Goal: Task Accomplishment & Management: Manage account settings

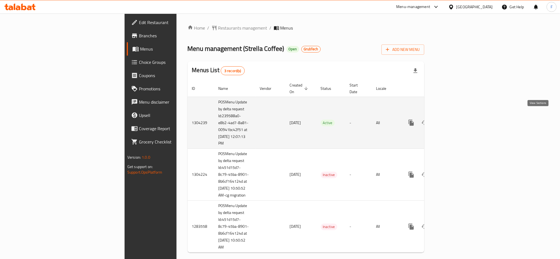
click at [454, 119] on icon "enhanced table" at bounding box center [451, 122] width 7 height 7
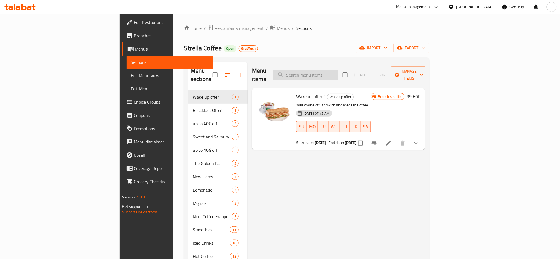
click at [334, 74] on input "search" at bounding box center [305, 75] width 65 height 10
paste input "Fresh N` Fluffy"
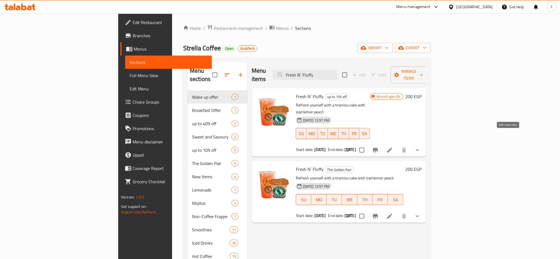
type input "Fresh N` Fluffy"
click at [393, 147] on icon at bounding box center [389, 150] width 7 height 7
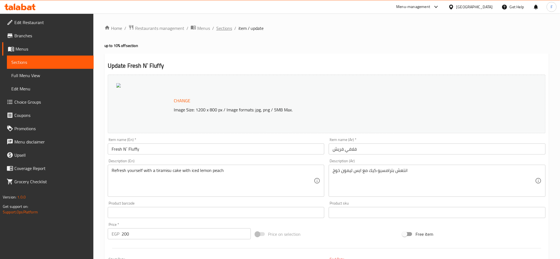
click at [225, 29] on span "Sections" at bounding box center [224, 28] width 16 height 7
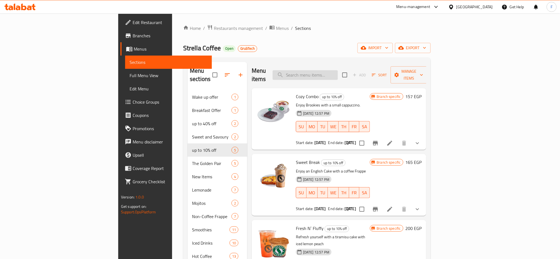
click at [338, 70] on input "search" at bounding box center [305, 75] width 65 height 10
paste input "Sweet Break"
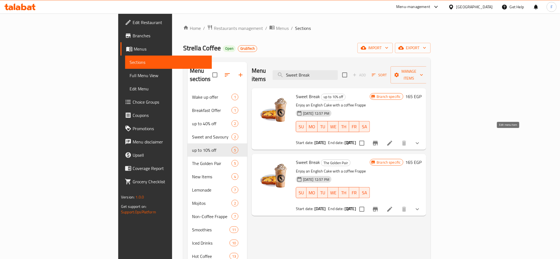
type input "Sweet Break"
click at [393, 140] on icon at bounding box center [389, 143] width 7 height 7
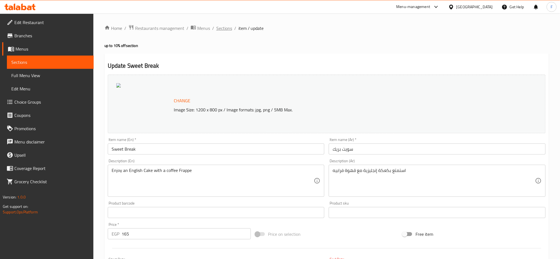
click at [224, 28] on span "Sections" at bounding box center [224, 28] width 16 height 7
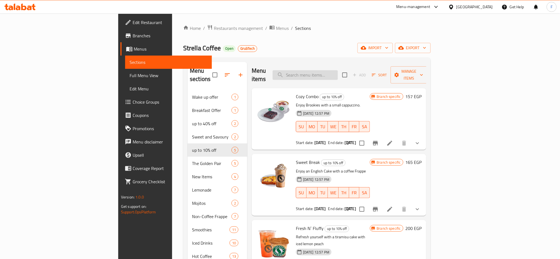
click at [338, 73] on input "search" at bounding box center [305, 75] width 65 height 10
paste input "Cozy Combo"
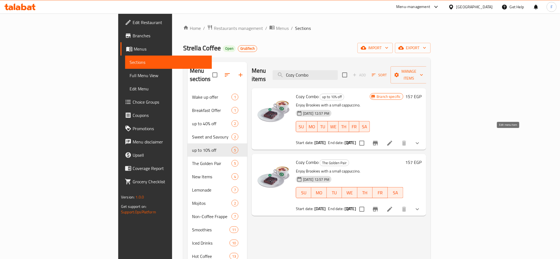
type input "Cozy Combo"
click at [392, 141] on icon at bounding box center [389, 143] width 5 height 5
